Goal: Task Accomplishment & Management: Manage account settings

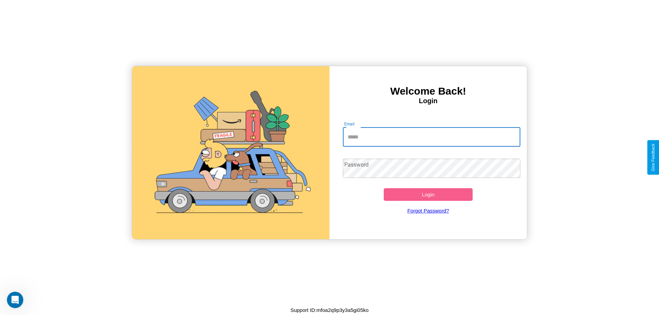
click at [431, 137] on input "Email" at bounding box center [432, 137] width 178 height 19
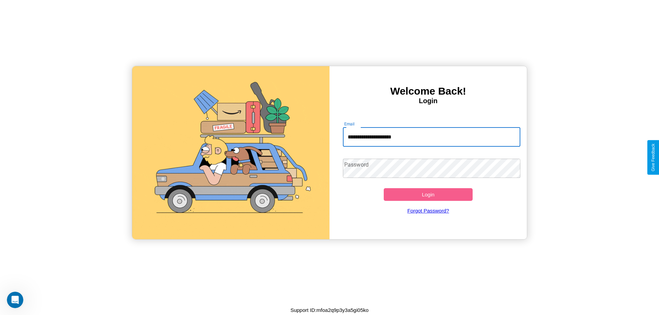
type input "**********"
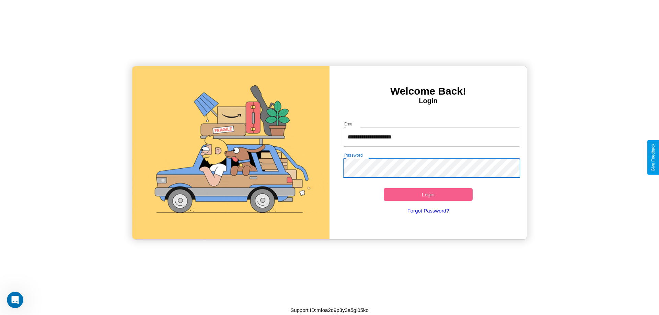
click at [428, 195] on button "Login" at bounding box center [428, 194] width 89 height 13
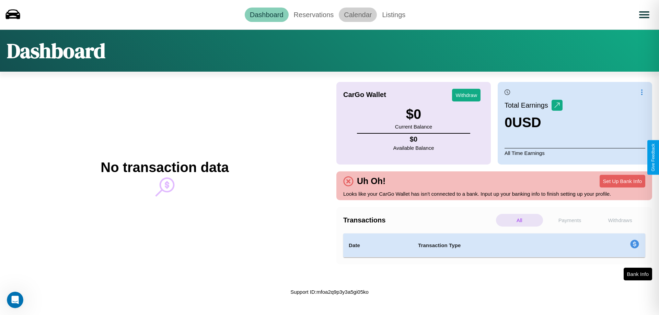
click at [358, 14] on link "Calendar" at bounding box center [358, 15] width 38 height 14
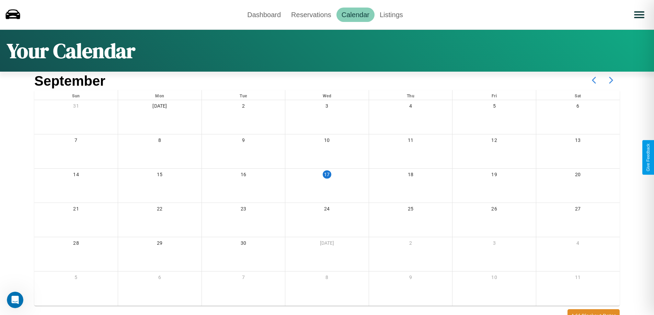
click at [611, 80] on icon at bounding box center [610, 80] width 17 height 17
click at [311, 14] on link "Reservations" at bounding box center [311, 15] width 50 height 14
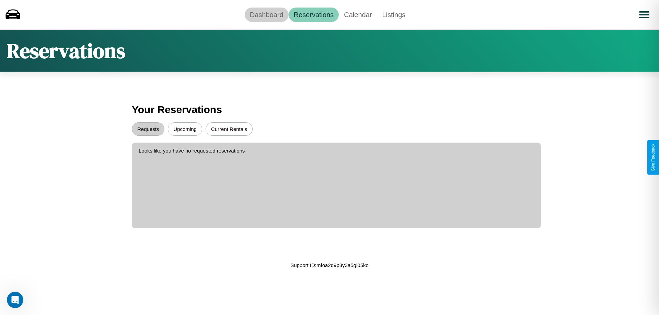
click at [266, 14] on link "Dashboard" at bounding box center [267, 15] width 44 height 14
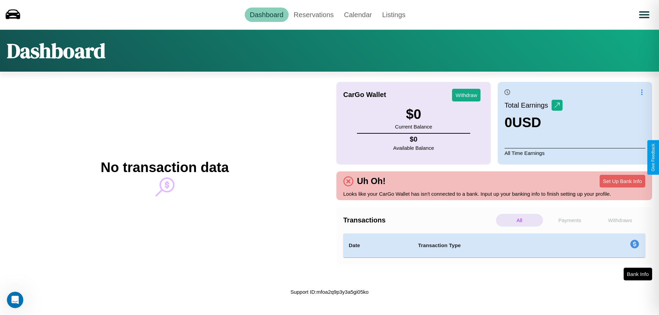
click at [519, 220] on p "All" at bounding box center [519, 220] width 47 height 13
click at [570, 220] on p "Payments" at bounding box center [569, 220] width 47 height 13
click at [620, 220] on p "Withdraws" at bounding box center [619, 220] width 47 height 13
click at [519, 220] on p "All" at bounding box center [519, 220] width 47 height 13
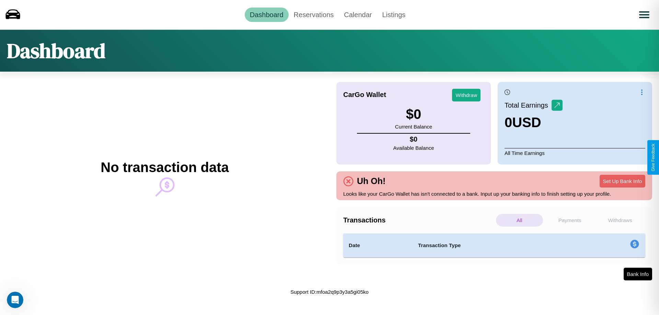
click at [620, 220] on p "Withdraws" at bounding box center [619, 220] width 47 height 13
click at [622, 181] on button "Set Up Bank Info" at bounding box center [623, 181] width 46 height 13
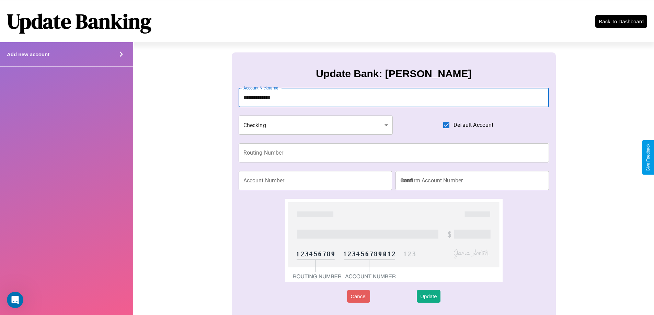
type input "**********"
